Goal: Entertainment & Leisure: Browse casually

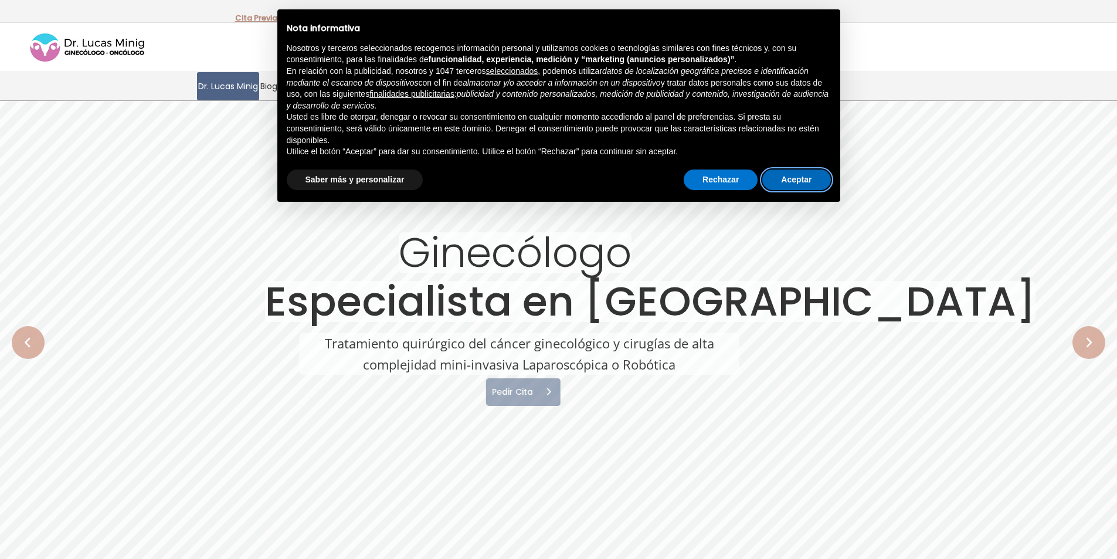
click at [819, 183] on button "Aceptar" at bounding box center [796, 179] width 68 height 21
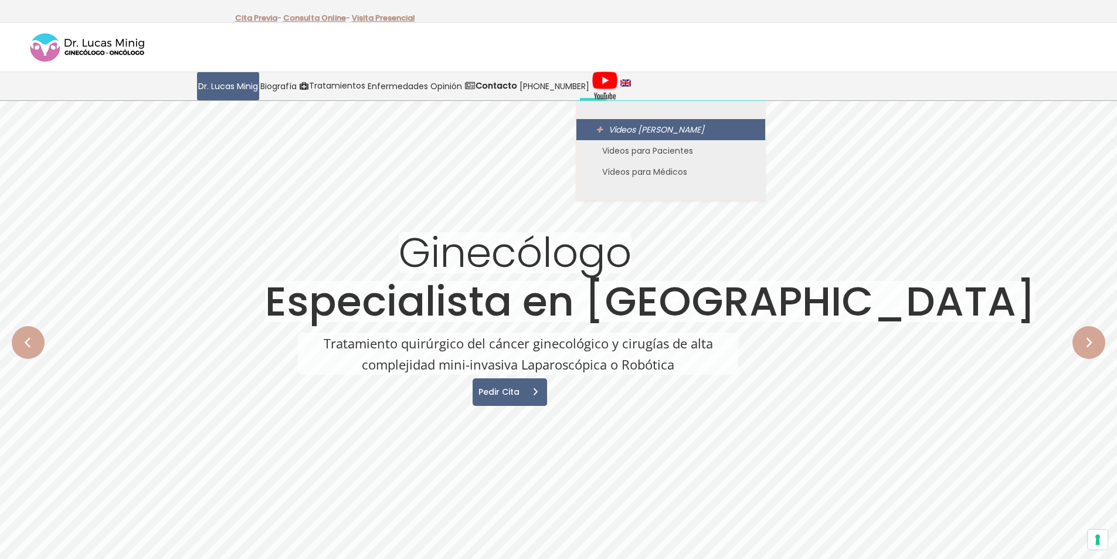
click at [609, 125] on span "Videos [PERSON_NAME]" at bounding box center [657, 130] width 96 height 12
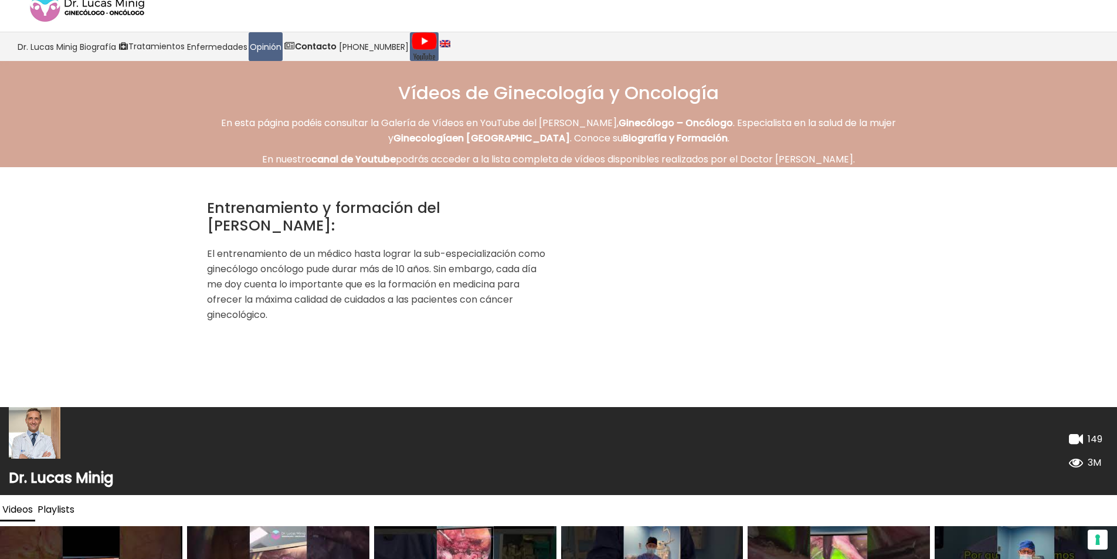
scroll to position [59, 0]
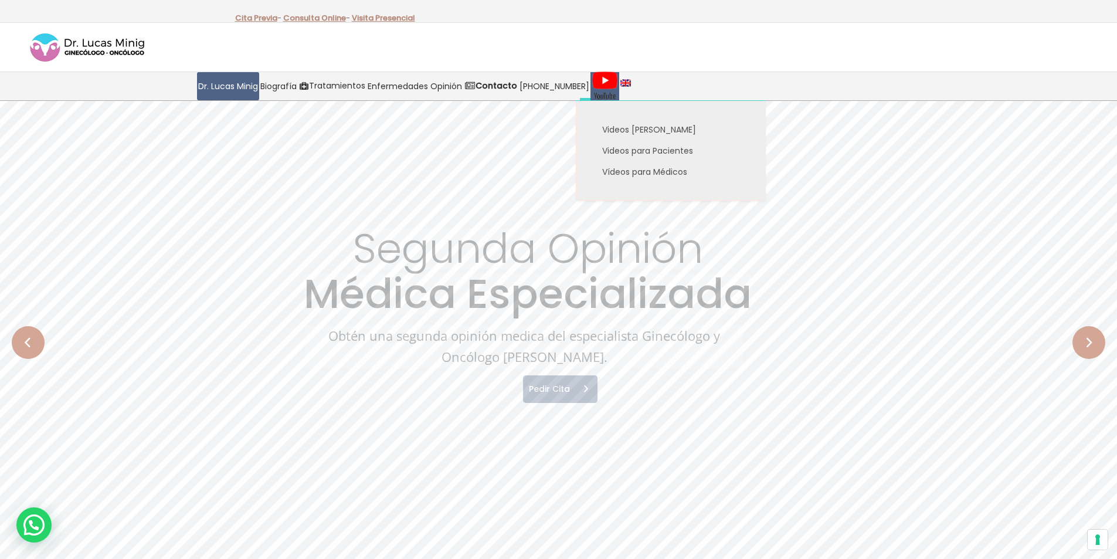
click at [592, 83] on img at bounding box center [605, 86] width 26 height 29
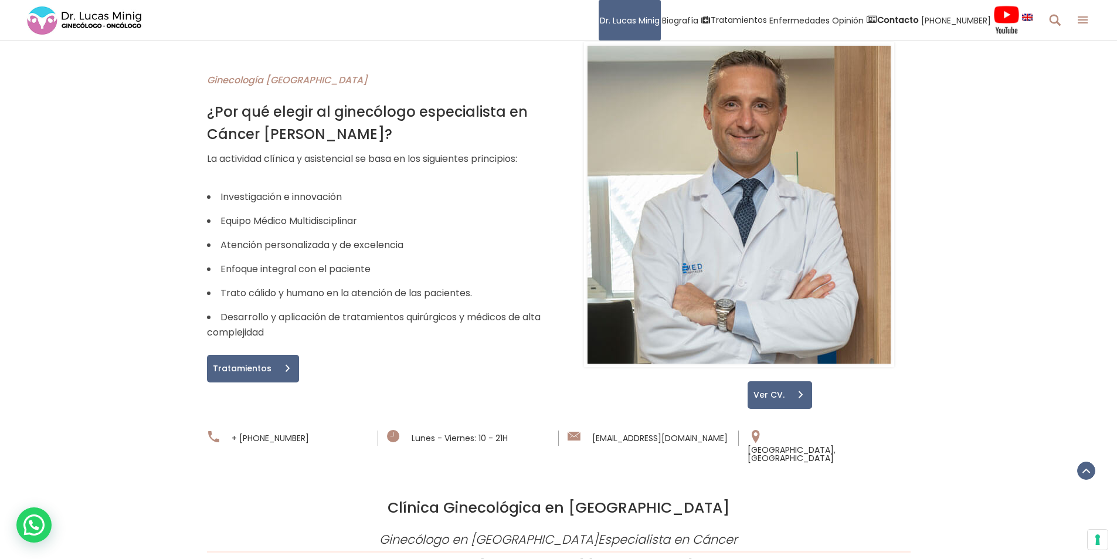
scroll to position [880, 0]
